Goal: Task Accomplishment & Management: Use online tool/utility

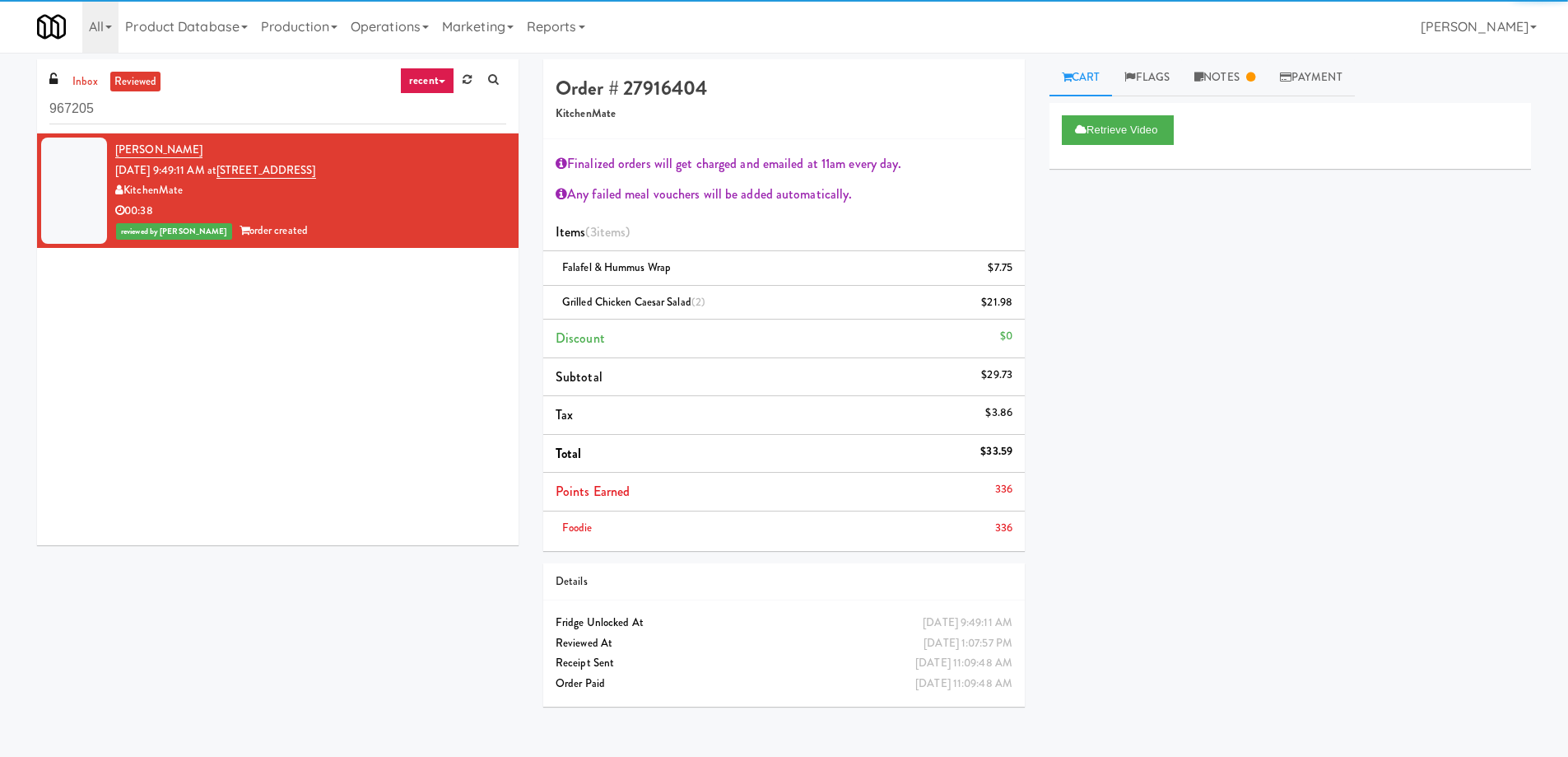
click at [140, 89] on link "reviewed" at bounding box center [136, 82] width 51 height 21
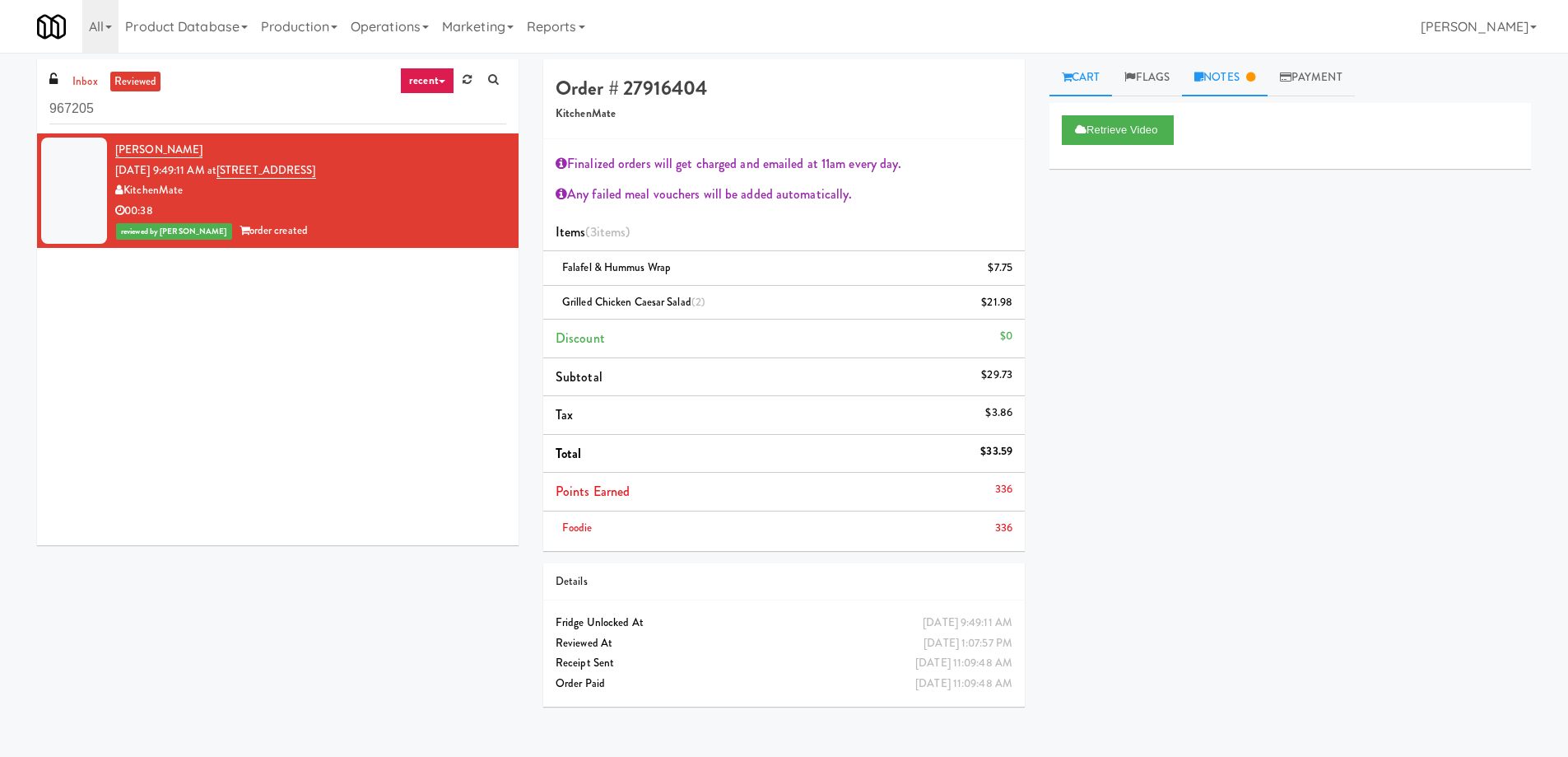
click at [1234, 85] on link "Notes" at bounding box center [1224, 78] width 86 height 37
click at [1078, 78] on link "Cart" at bounding box center [1081, 78] width 63 height 37
click at [1117, 119] on button "Retrieve Video" at bounding box center [1118, 130] width 112 height 30
drag, startPoint x: 344, startPoint y: 159, endPoint x: 267, endPoint y: 174, distance: 78.4
click at [267, 174] on div "[PERSON_NAME] [DATE] 9:49:11 AM at [STREET_ADDRESS][GEOGRAPHIC_DATA] 00:38 revi…" at bounding box center [310, 190] width 391 height 101
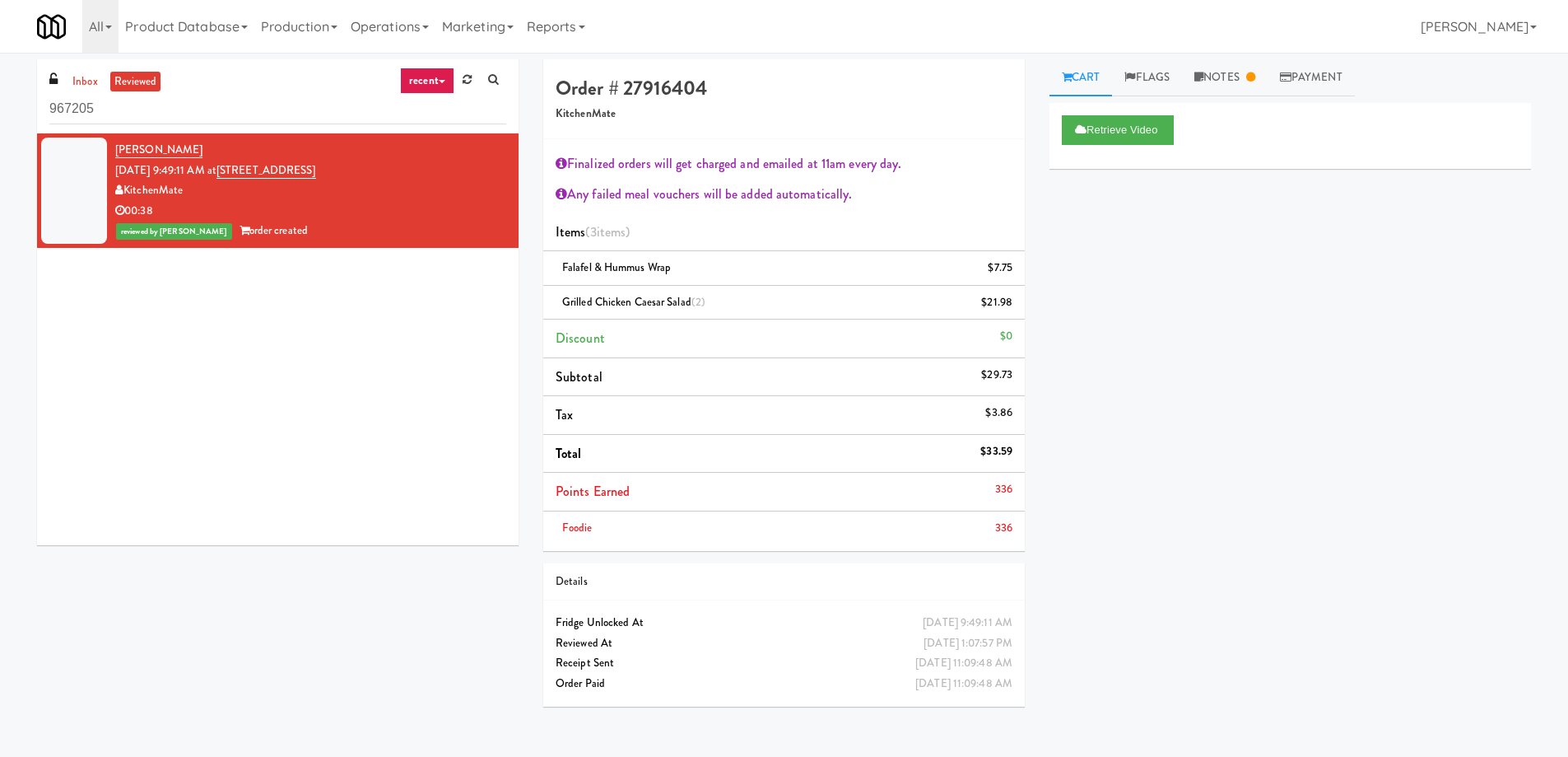
copy link "[GEOGRAPHIC_DATA]"
click at [1140, 126] on button "Retrieve Video" at bounding box center [1118, 130] width 112 height 30
click at [1229, 81] on link "Notes" at bounding box center [1224, 78] width 86 height 37
click at [1074, 79] on link "Cart" at bounding box center [1081, 78] width 63 height 37
